Goal: Task Accomplishment & Management: Use online tool/utility

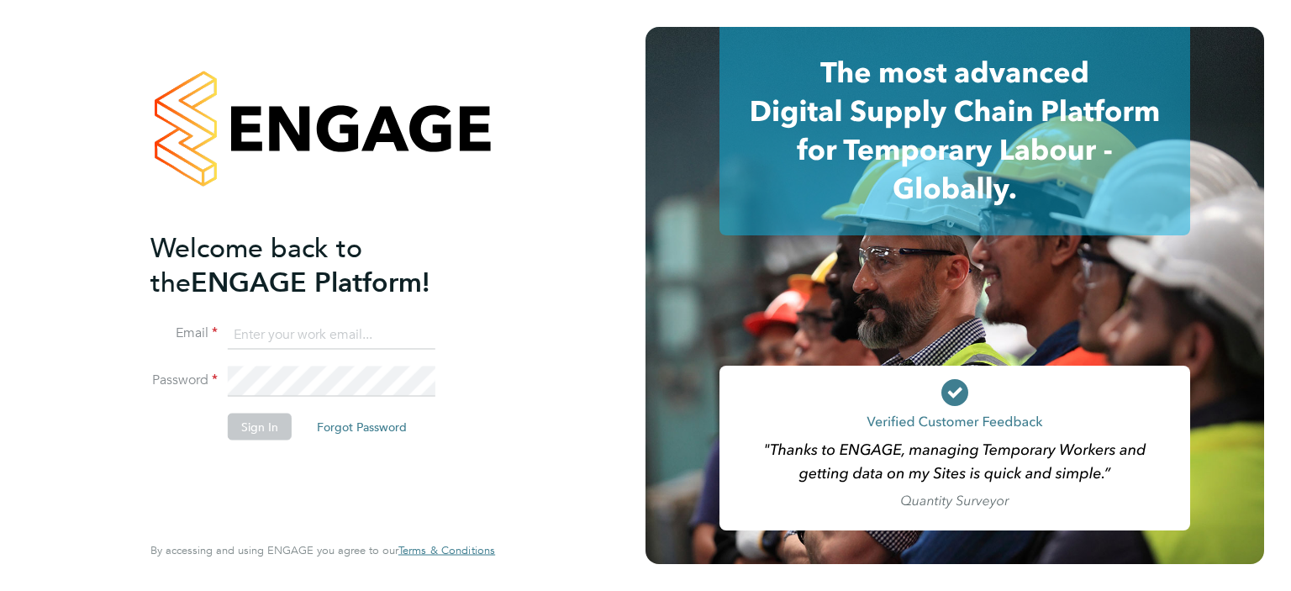
type input "chris.watson@vgcgroup.co.uk"
click at [235, 422] on button "Sign In" at bounding box center [260, 426] width 64 height 27
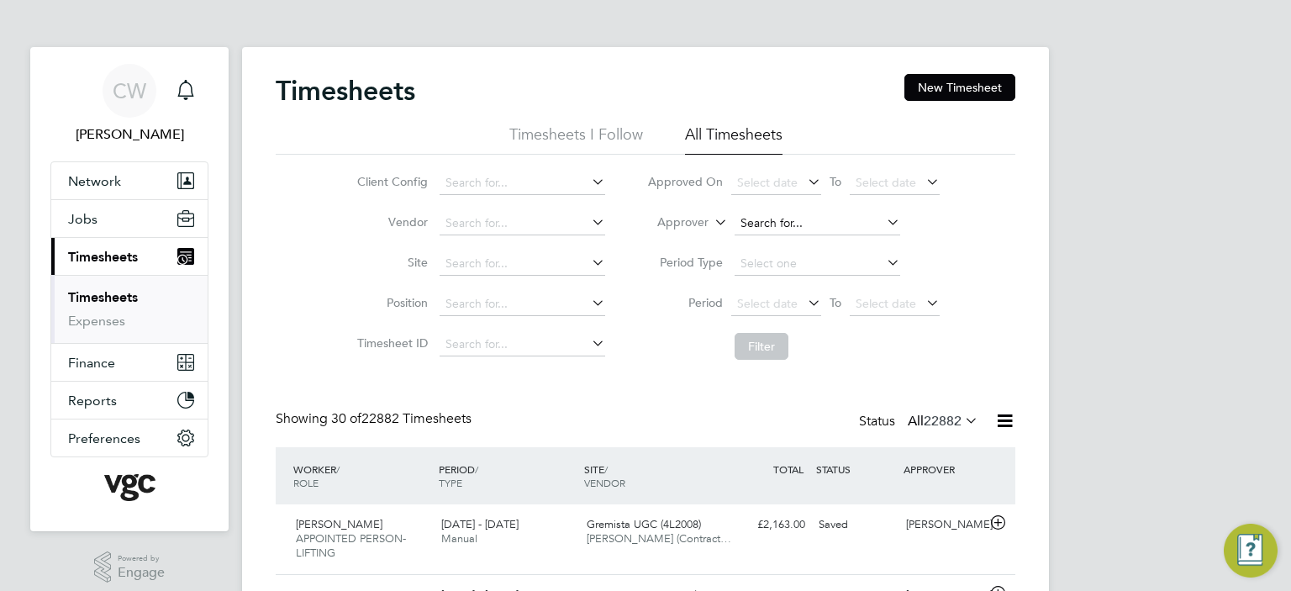
click at [781, 212] on input at bounding box center [818, 224] width 166 height 24
click at [704, 223] on label "Approver" at bounding box center [671, 222] width 76 height 17
click at [685, 236] on li "Worker" at bounding box center [667, 242] width 82 height 22
click at [781, 215] on input at bounding box center [818, 224] width 166 height 24
click at [842, 241] on b "Te" at bounding box center [848, 246] width 12 height 14
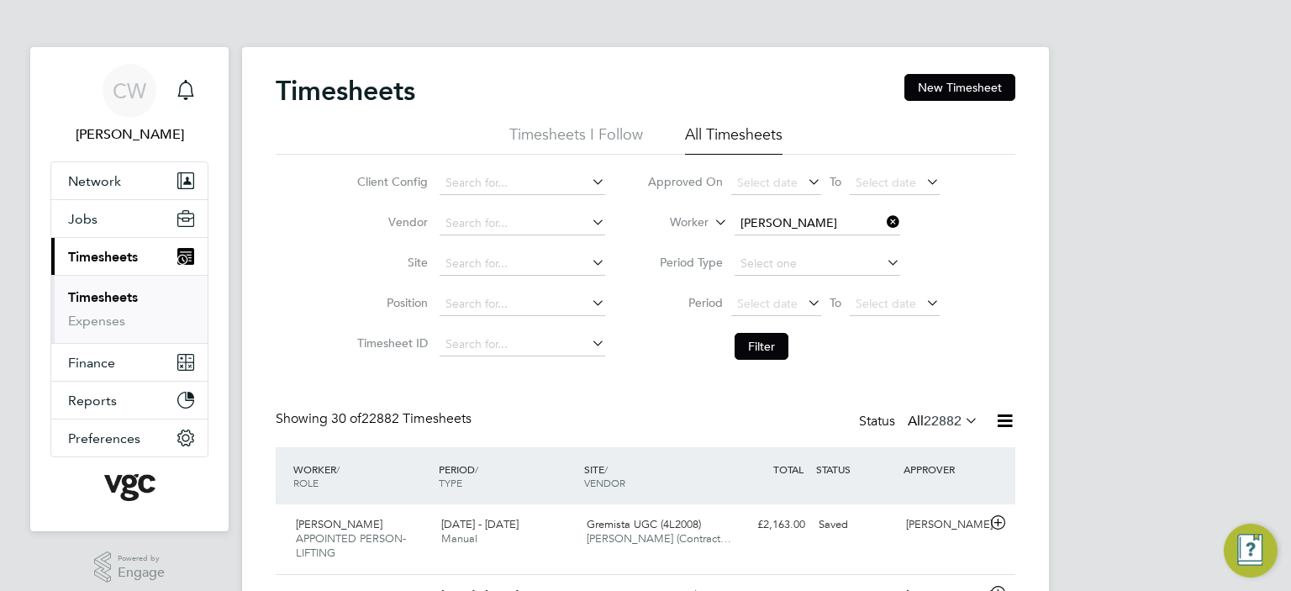
type input "[PERSON_NAME]"
click at [744, 351] on button "Filter" at bounding box center [762, 346] width 54 height 27
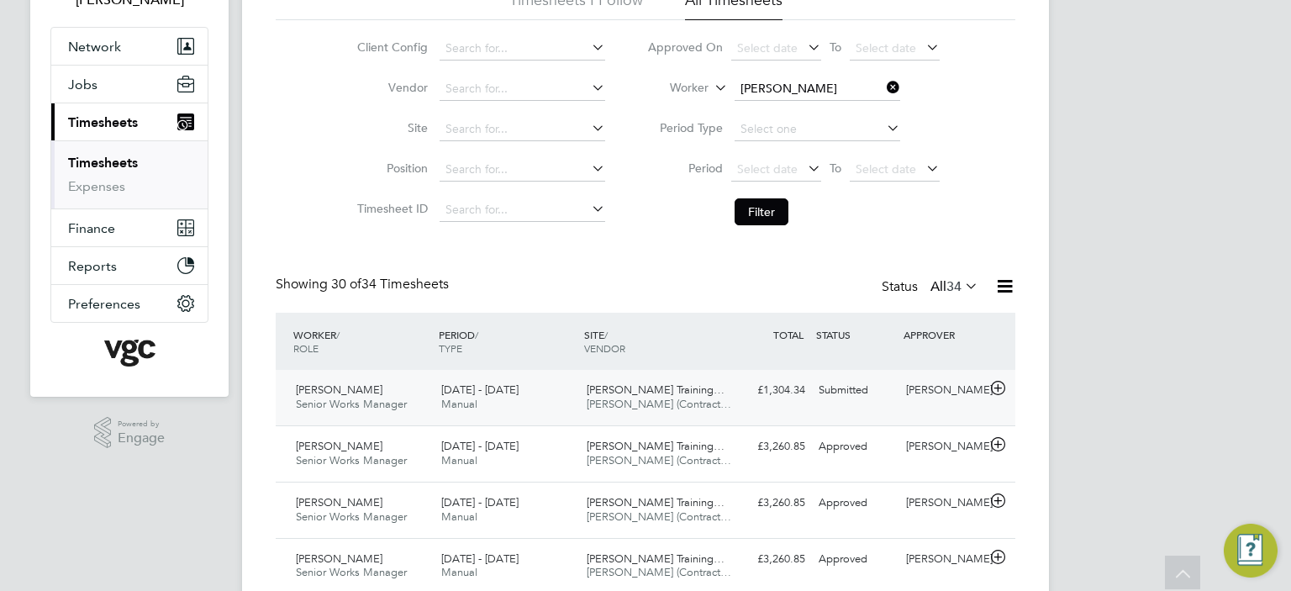
click at [937, 392] on div "[PERSON_NAME]" at bounding box center [943, 391] width 87 height 28
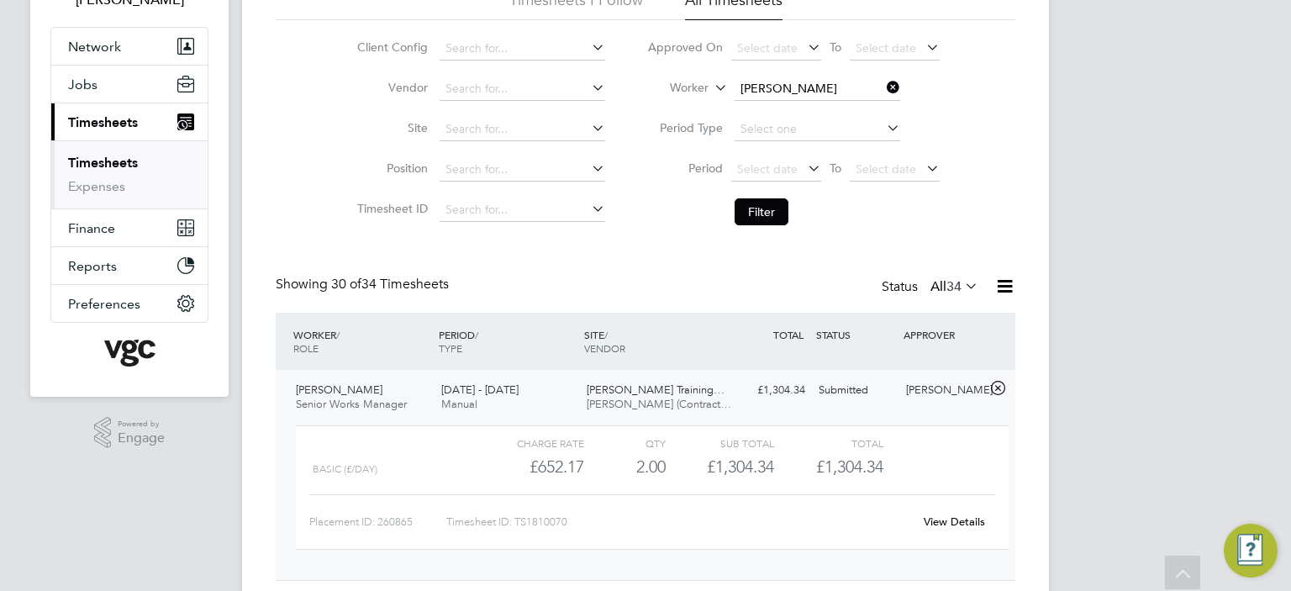
click at [937, 392] on div "[PERSON_NAME]" at bounding box center [943, 391] width 87 height 28
